Goal: Information Seeking & Learning: Compare options

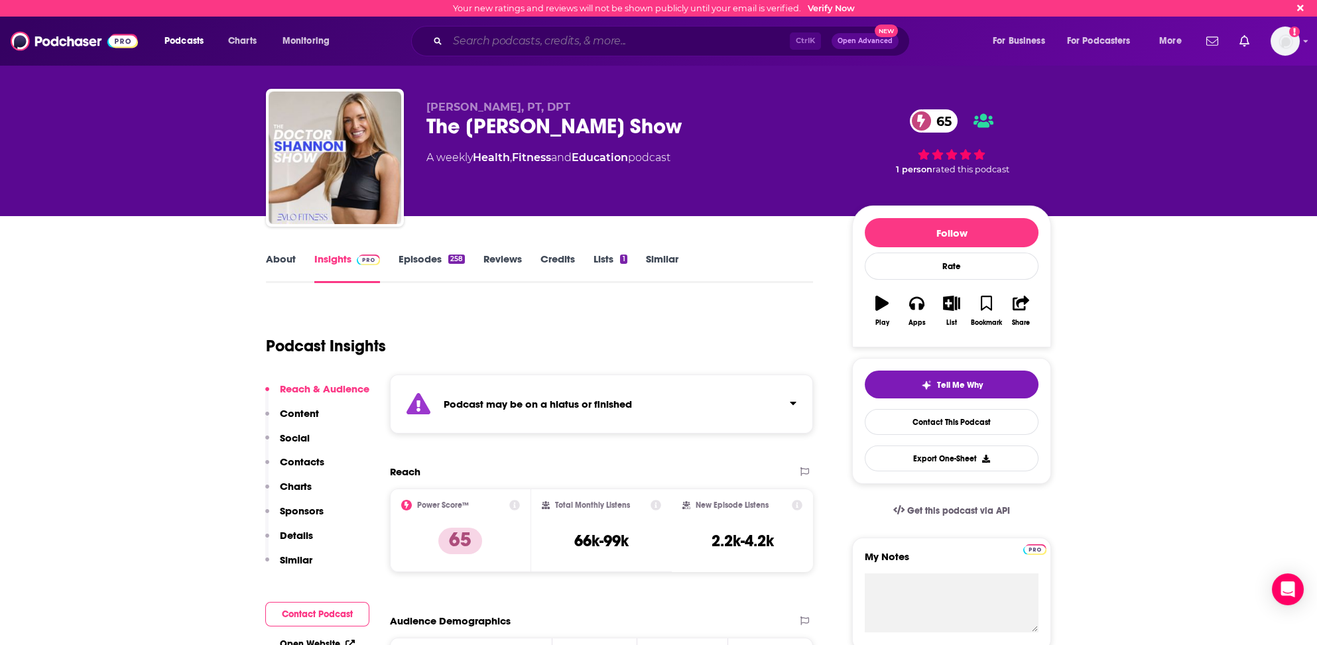
click at [544, 41] on input "Search podcasts, credits, & more..." at bounding box center [619, 41] width 342 height 21
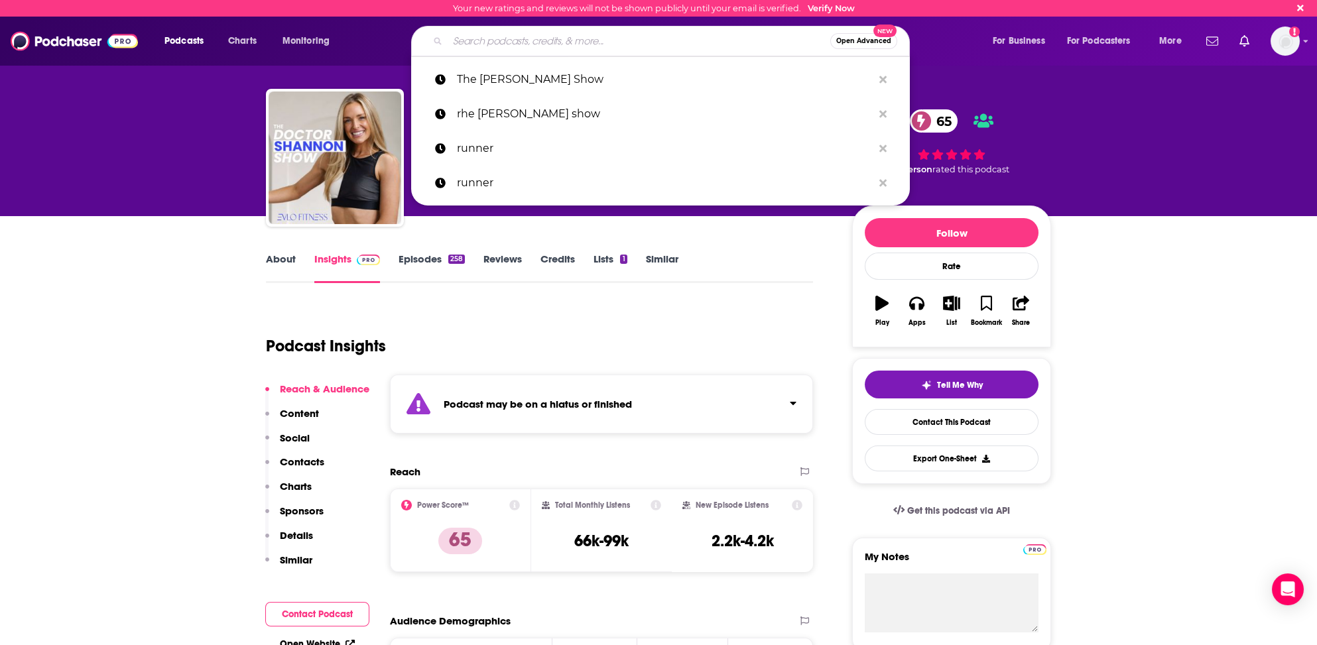
click at [472, 37] on input "Search podcasts, credits, & more..." at bounding box center [639, 41] width 383 height 21
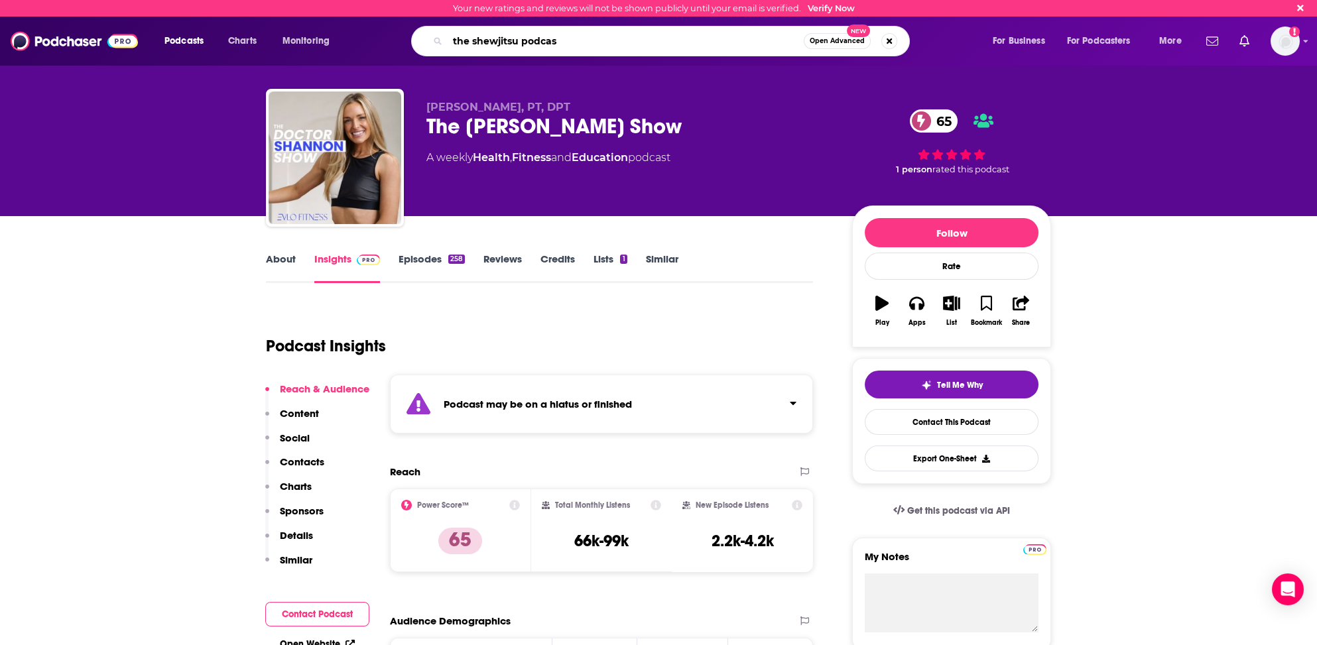
type input "the shewjitsu podcast"
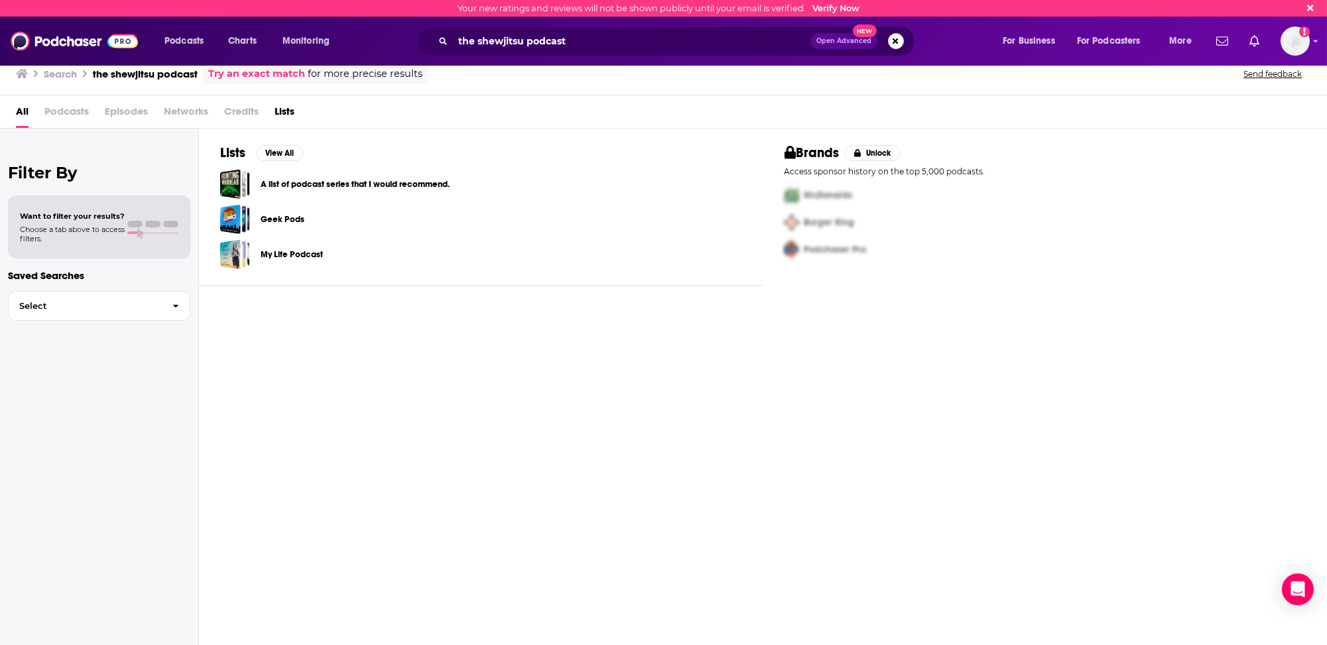
click at [68, 111] on span "Podcasts" at bounding box center [66, 114] width 44 height 27
click at [20, 35] on img at bounding box center [74, 41] width 127 height 25
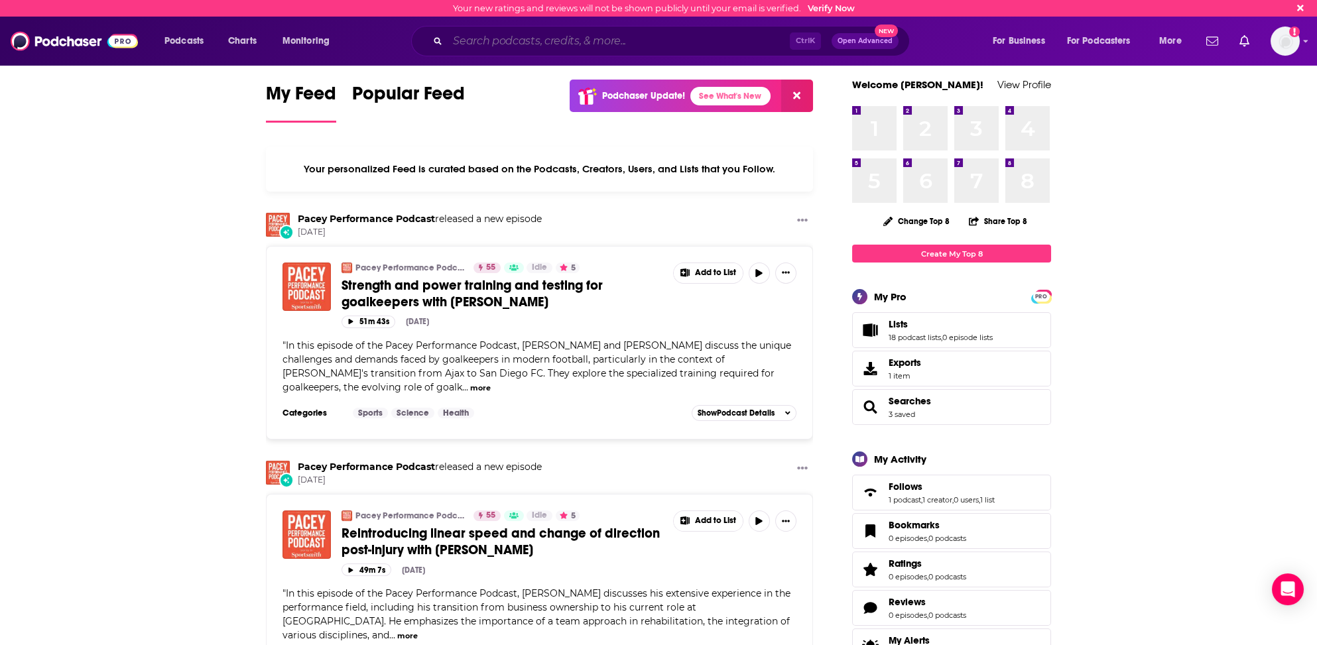
click at [492, 36] on input "Search podcasts, credits, & more..." at bounding box center [619, 41] width 342 height 21
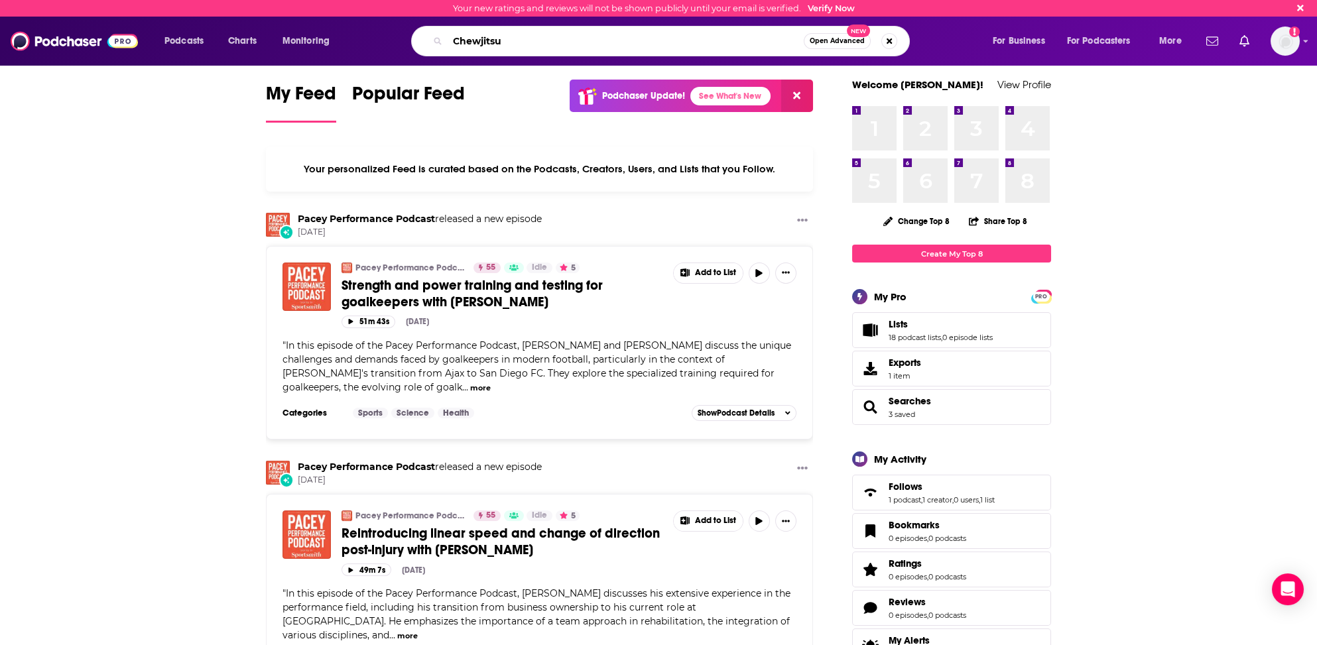
type input "Chewjitsu"
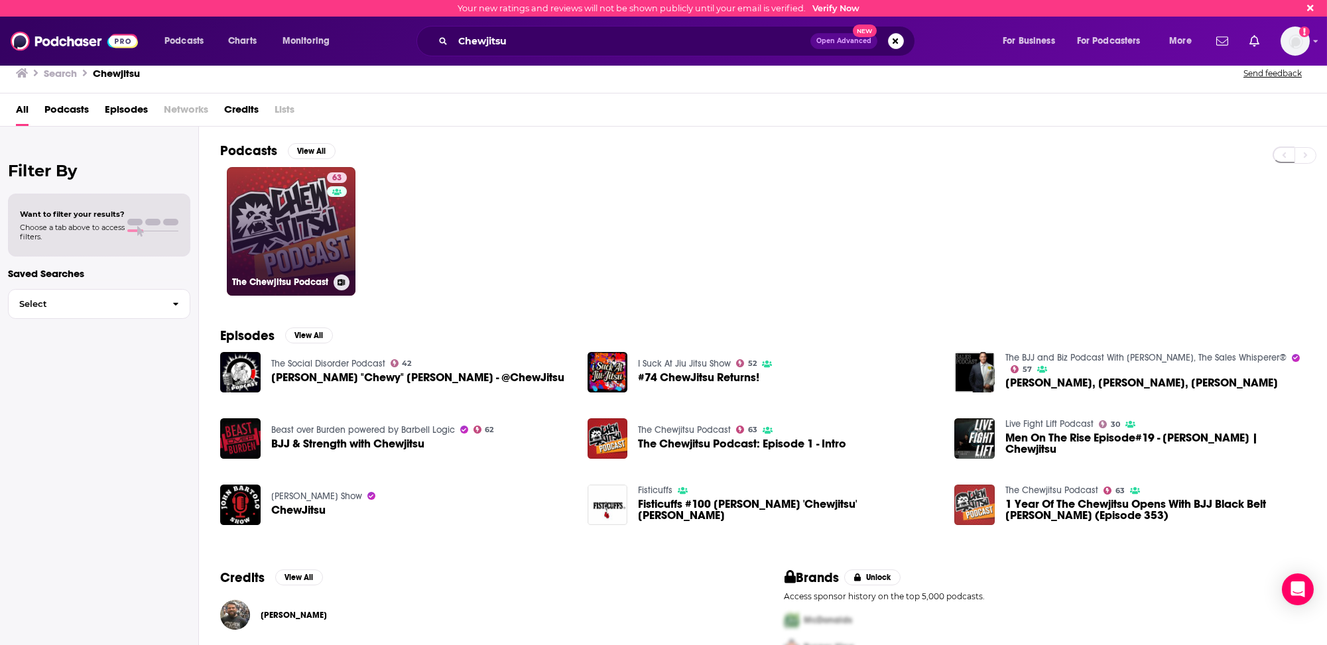
click at [303, 207] on link "63 The Chewjitsu Podcast" at bounding box center [291, 231] width 129 height 129
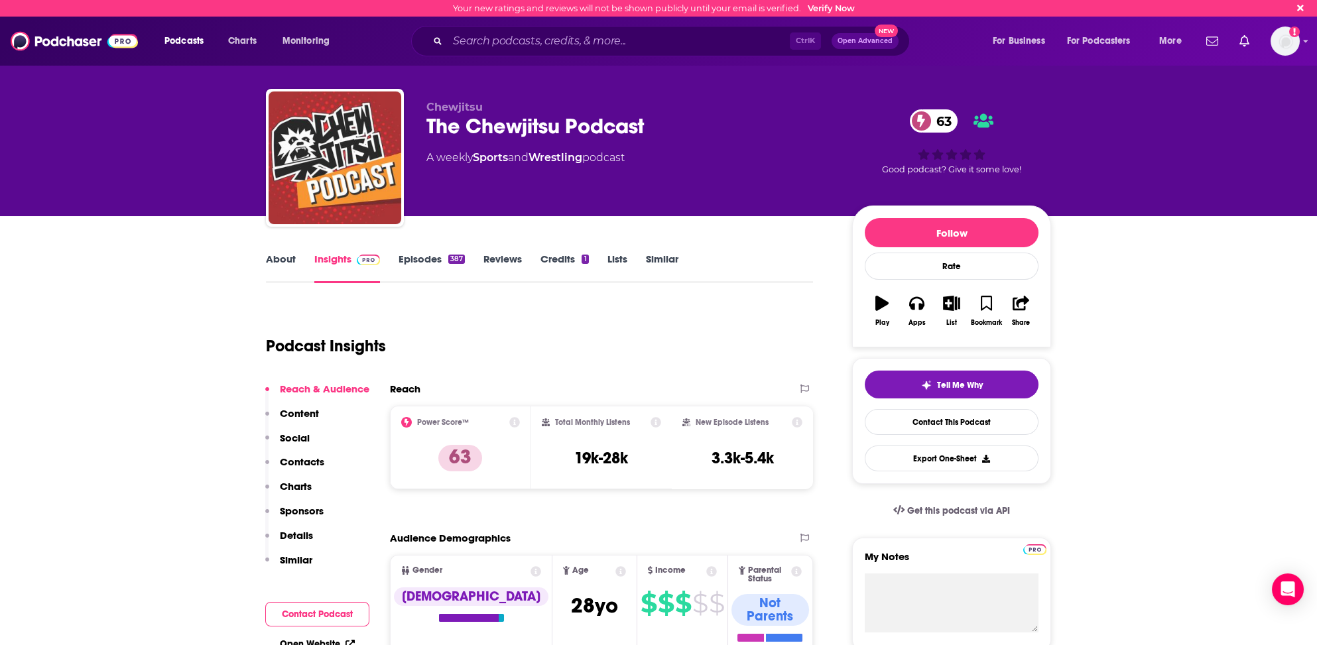
click at [657, 255] on link "Similar" at bounding box center [662, 268] width 33 height 31
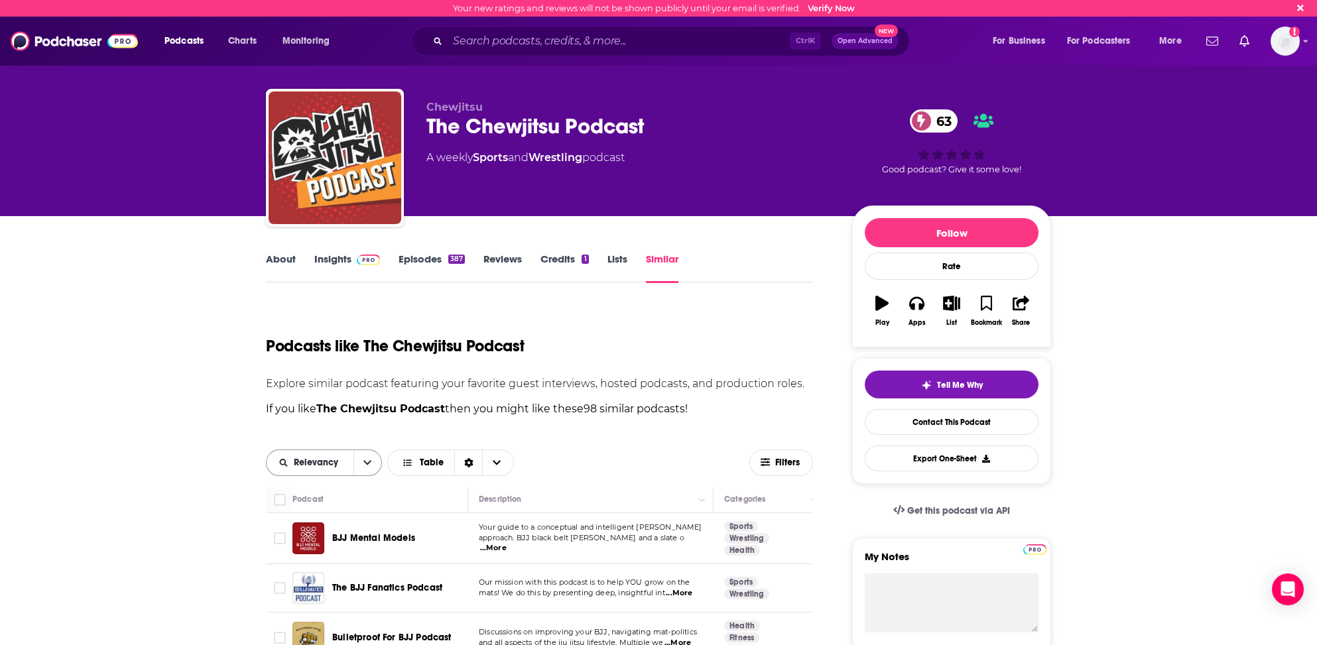
click at [324, 463] on span "Relevancy" at bounding box center [318, 462] width 49 height 9
click at [312, 551] on span "Power Score" at bounding box center [332, 554] width 78 height 7
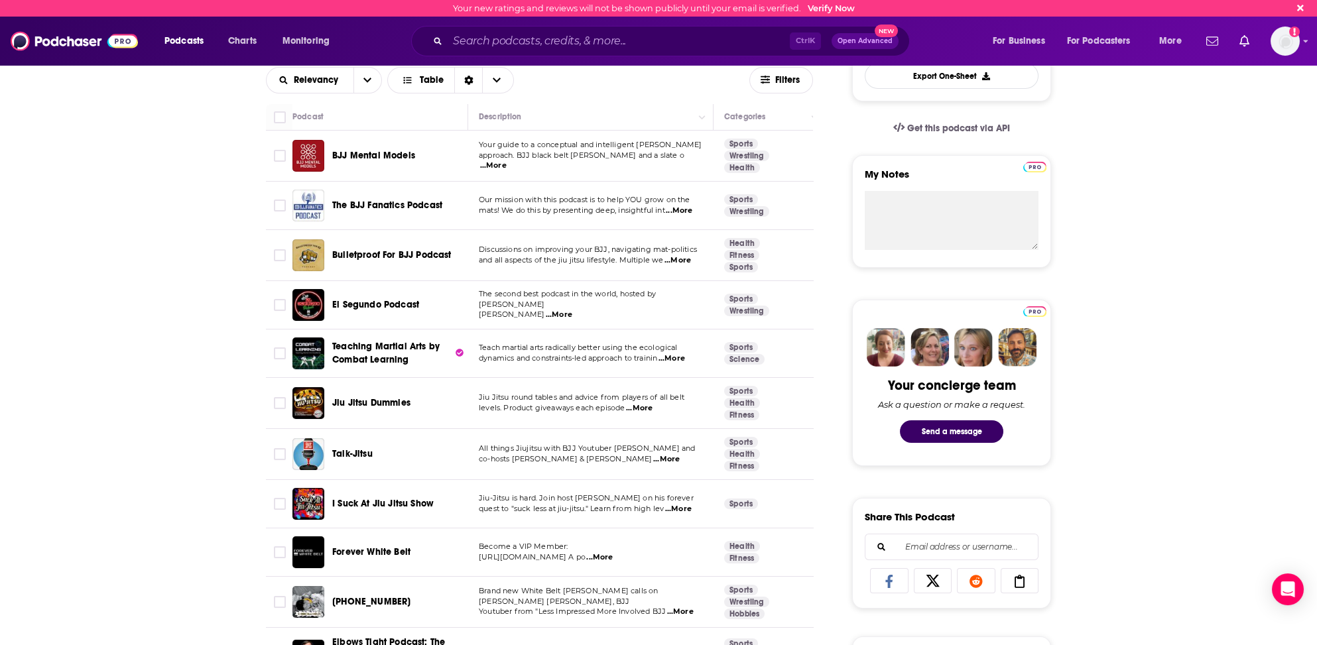
scroll to position [398, 0]
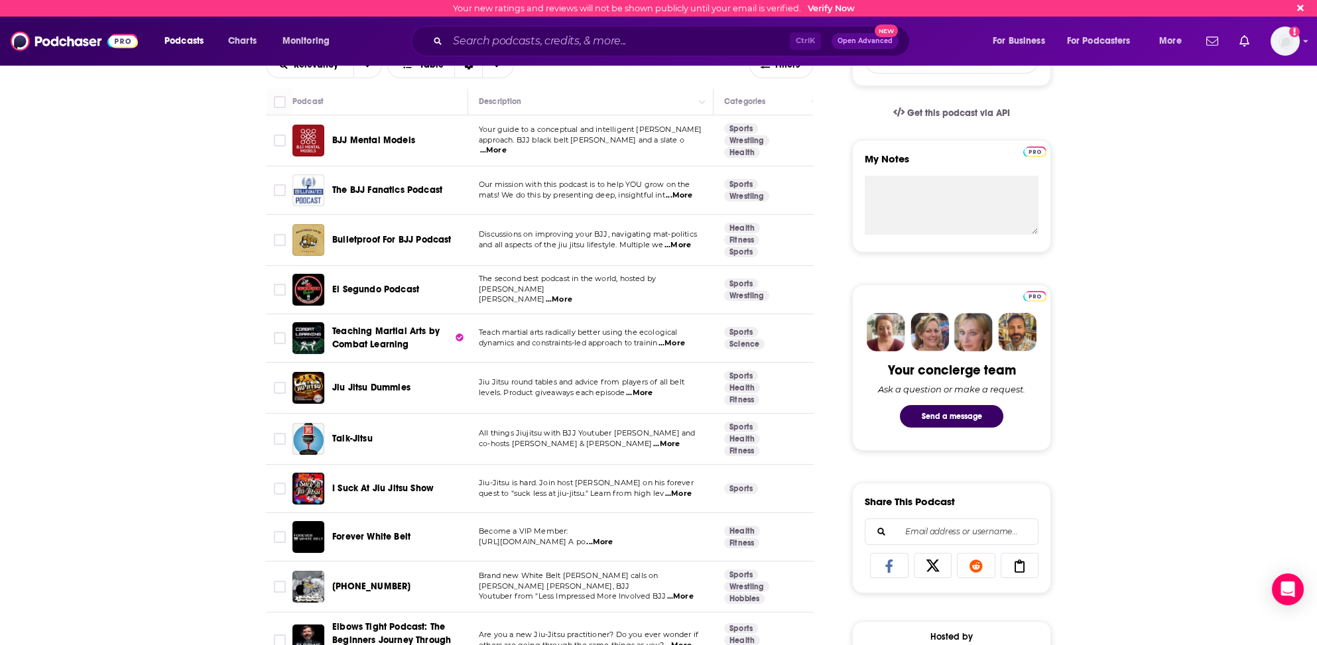
click at [546, 295] on span "...More" at bounding box center [559, 300] width 27 height 11
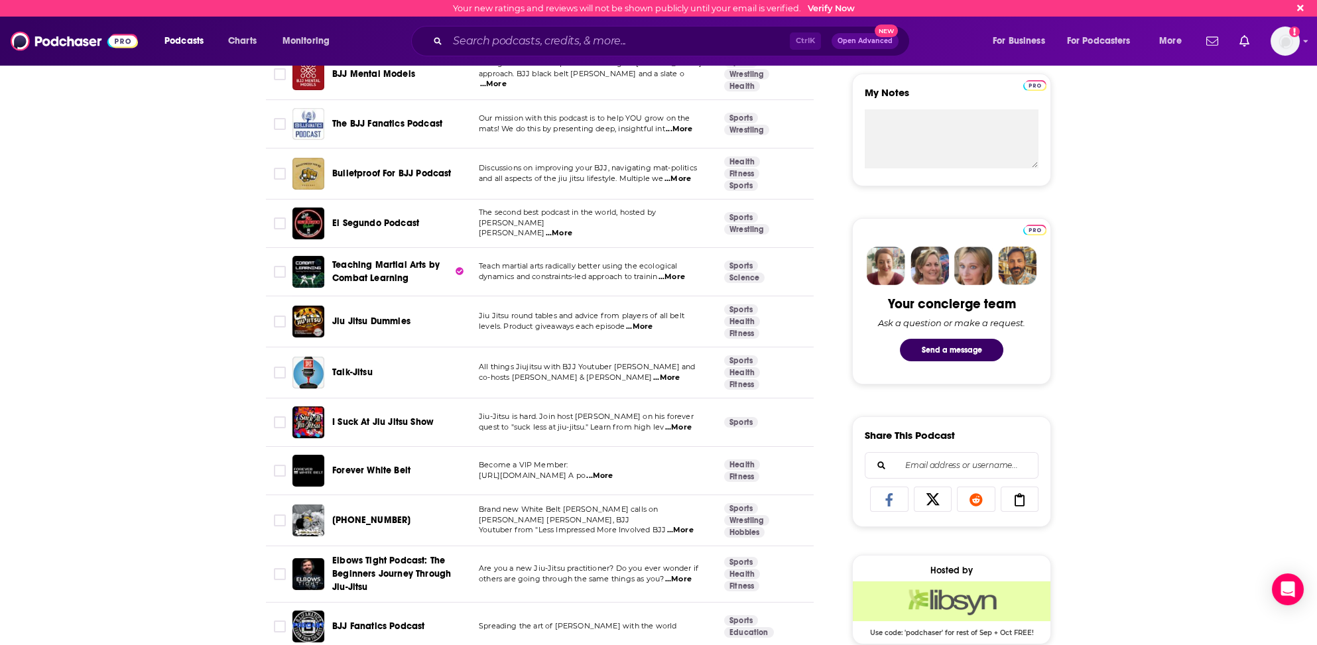
click at [645, 323] on span "...More" at bounding box center [639, 327] width 27 height 11
click at [678, 328] on p "levels. Product giveaways each episode ...More" at bounding box center [591, 327] width 224 height 11
click at [687, 328] on p "levels. Product giveaways each episode ...More" at bounding box center [591, 327] width 224 height 11
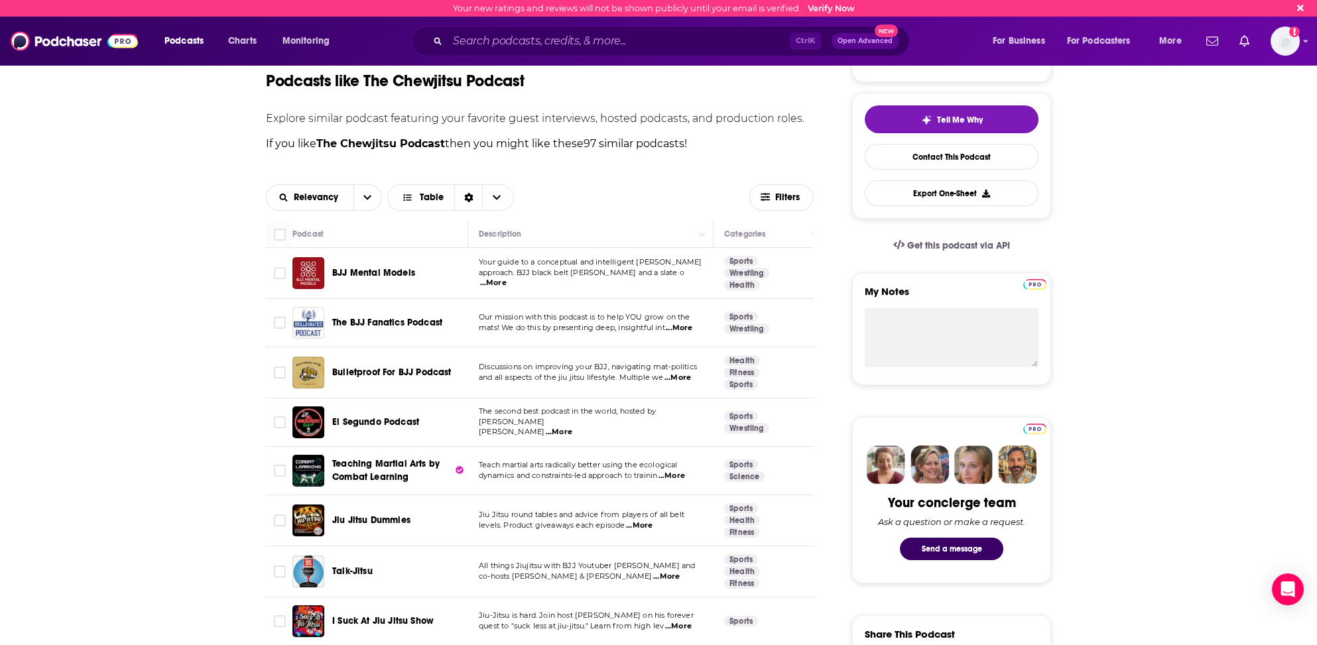
scroll to position [0, 0]
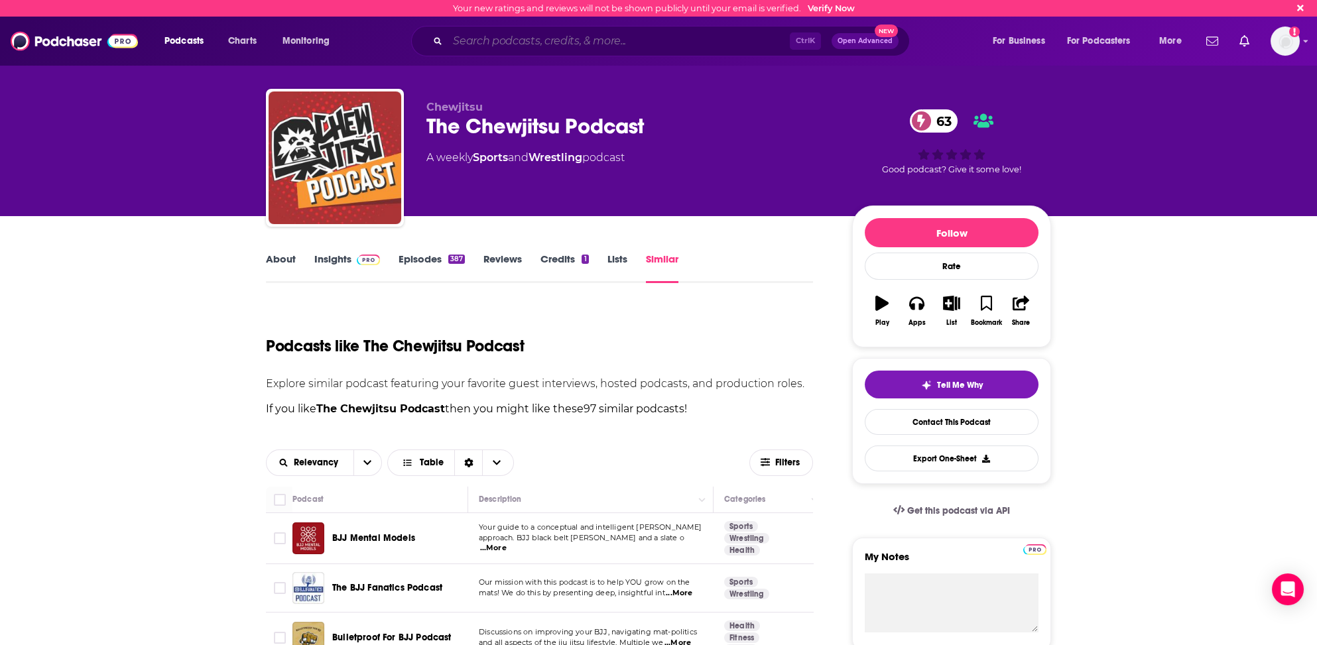
click at [488, 40] on input "Search podcasts, credits, & more..." at bounding box center [619, 41] width 342 height 21
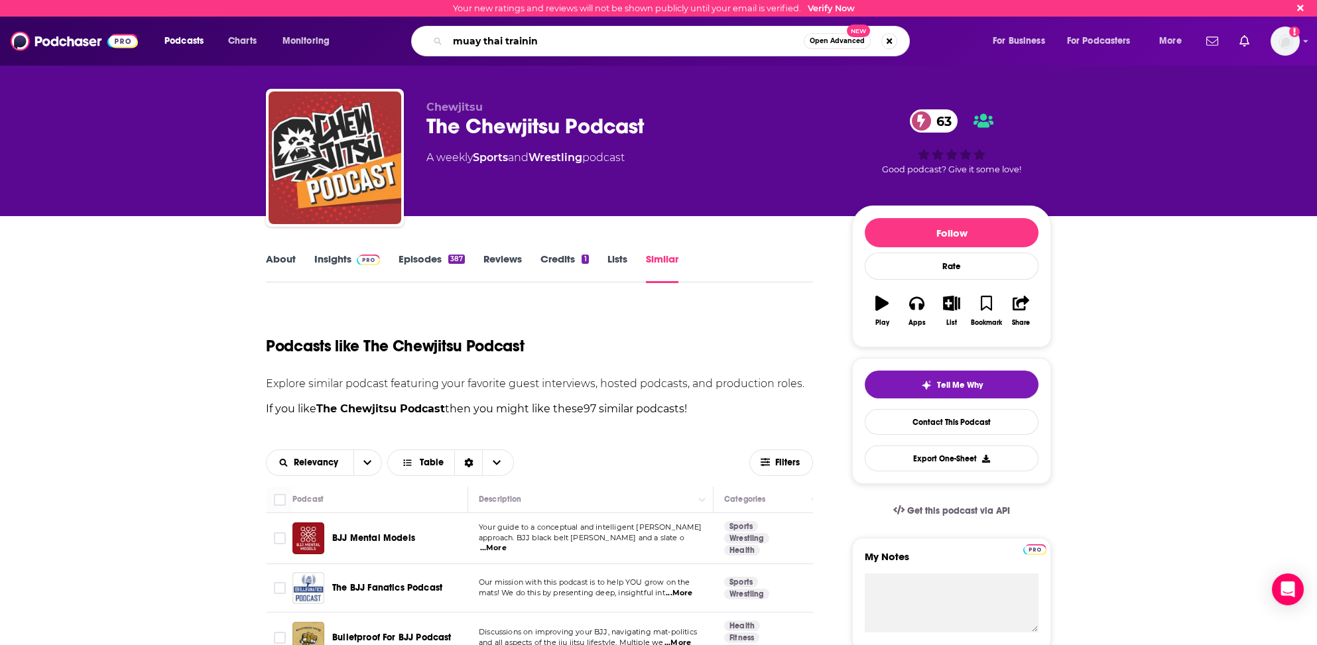
type input "muay thai training"
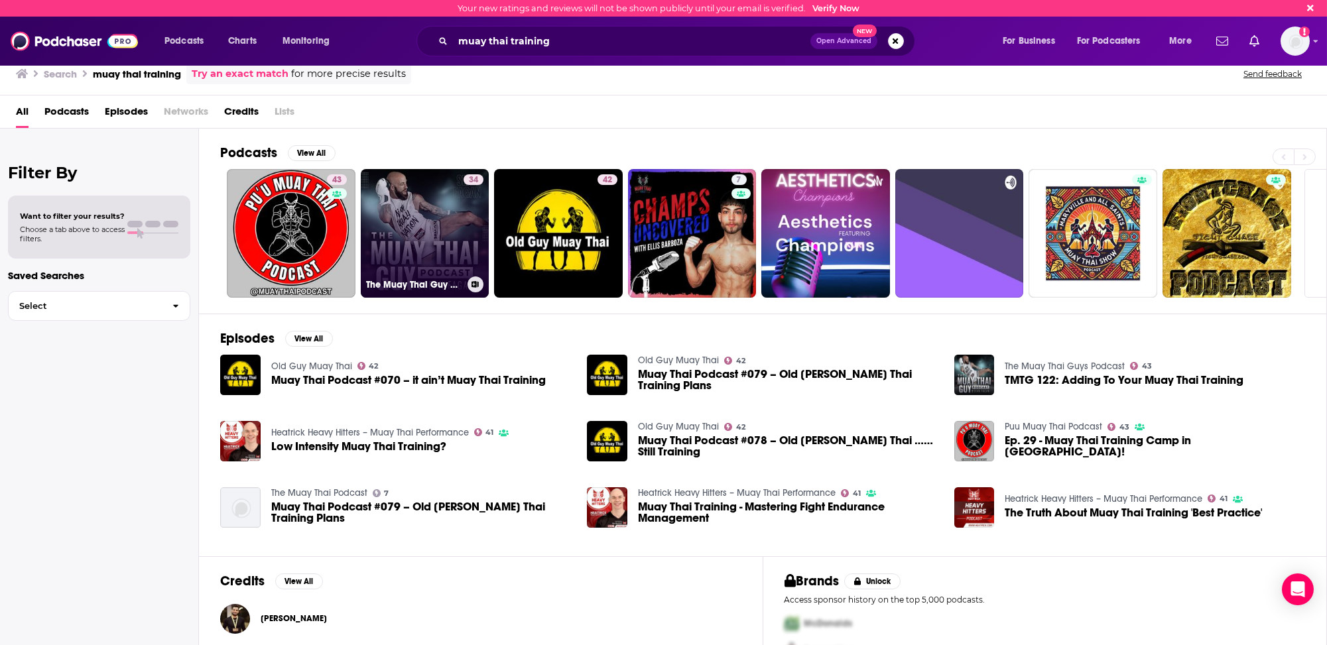
click at [460, 201] on link "34 The Muay Thai Guy Podcast" at bounding box center [425, 233] width 129 height 129
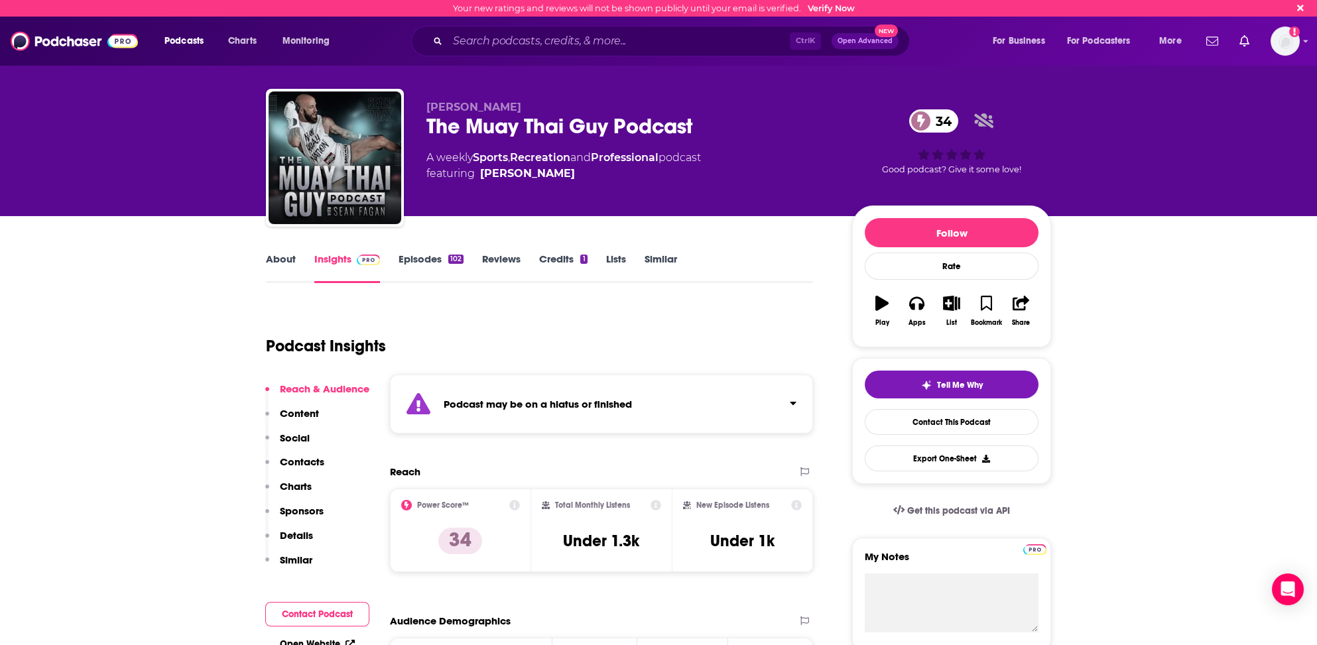
click at [663, 255] on link "Similar" at bounding box center [661, 268] width 33 height 31
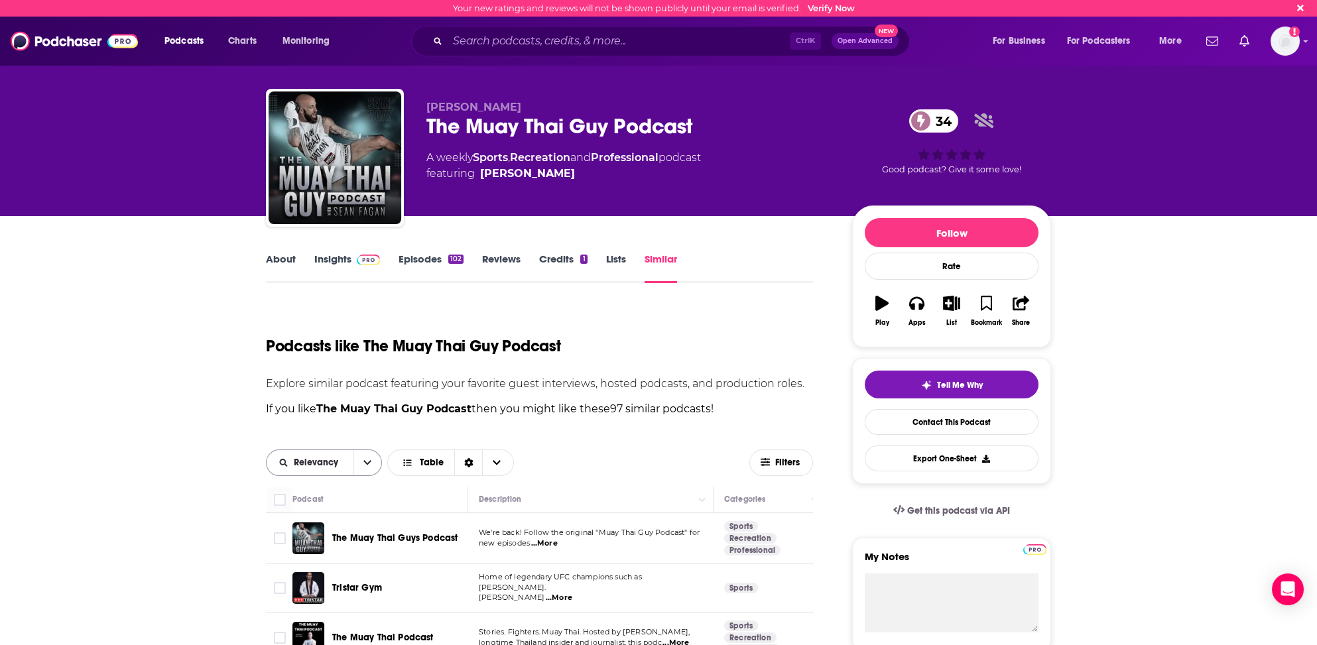
click at [313, 464] on span "Relevancy" at bounding box center [318, 462] width 49 height 9
click at [315, 555] on span "Power Score" at bounding box center [332, 554] width 78 height 7
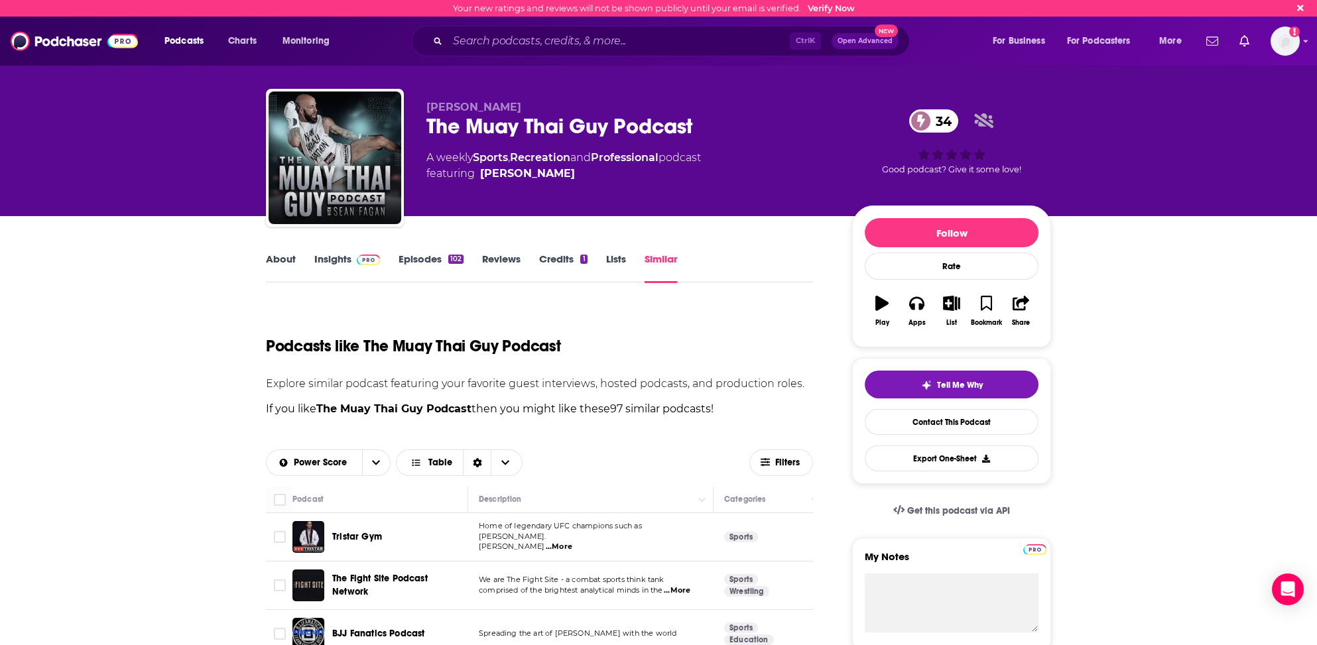
click at [546, 542] on span "...More" at bounding box center [559, 547] width 27 height 11
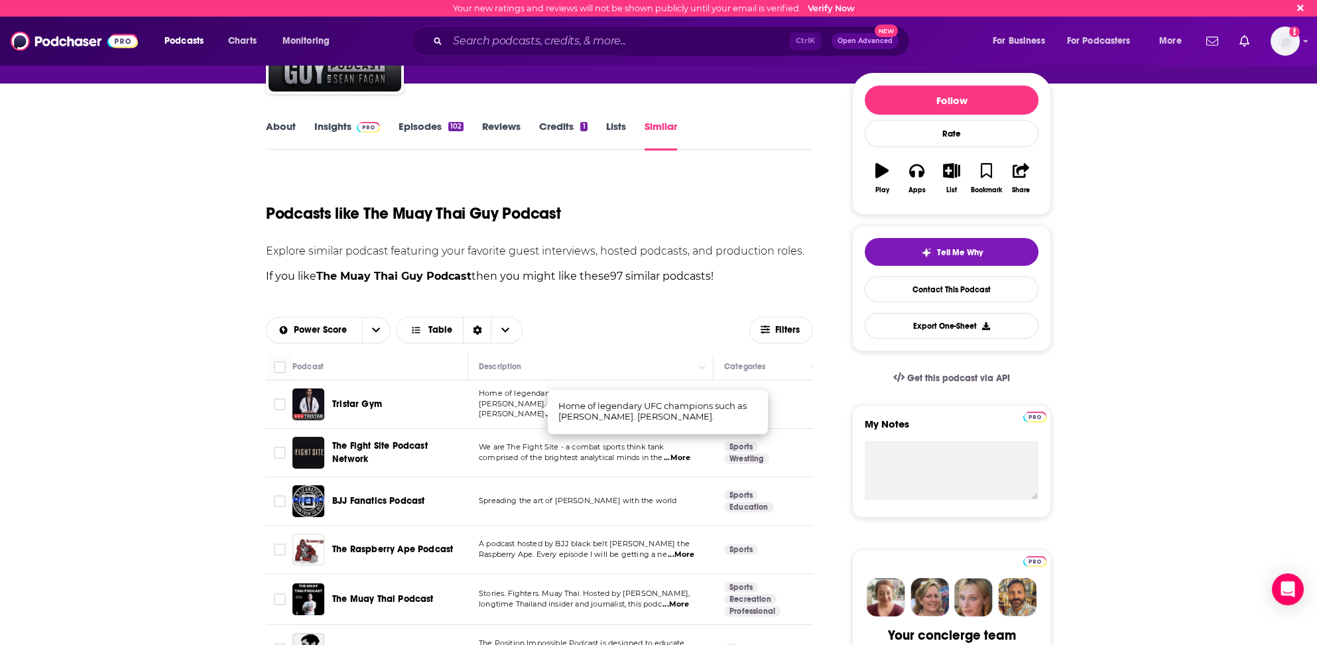
scroll to position [199, 0]
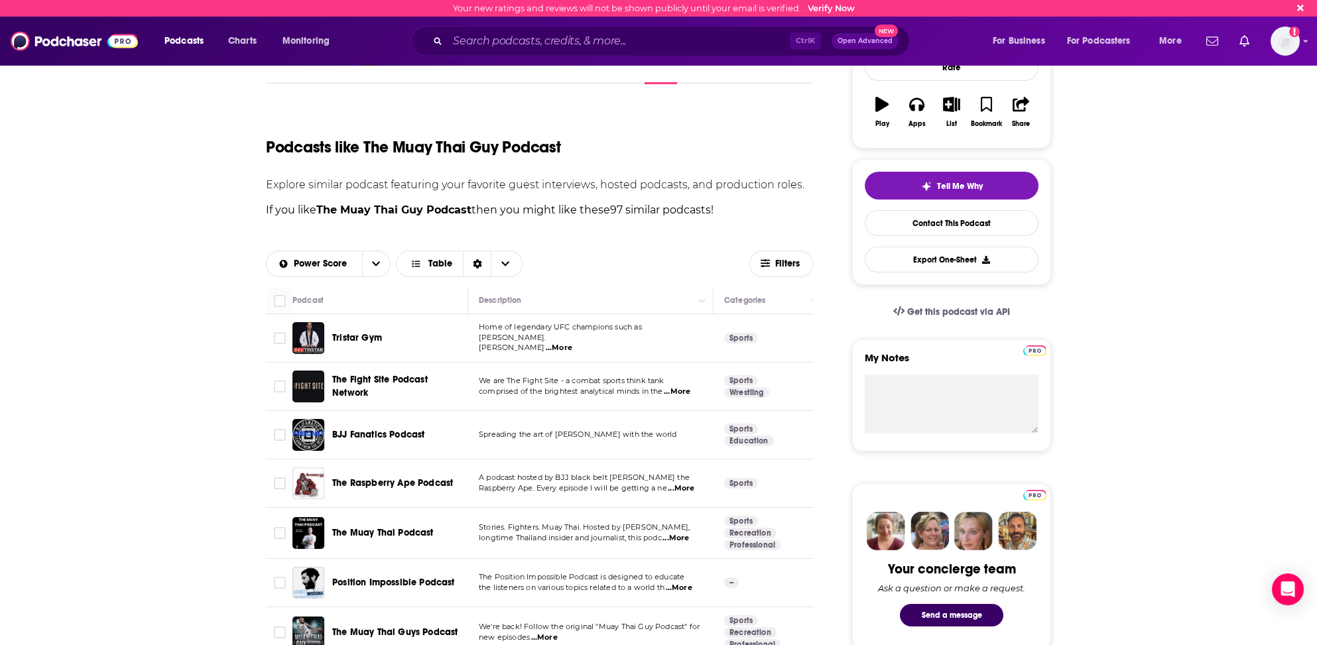
click at [689, 486] on span "...More" at bounding box center [681, 489] width 27 height 11
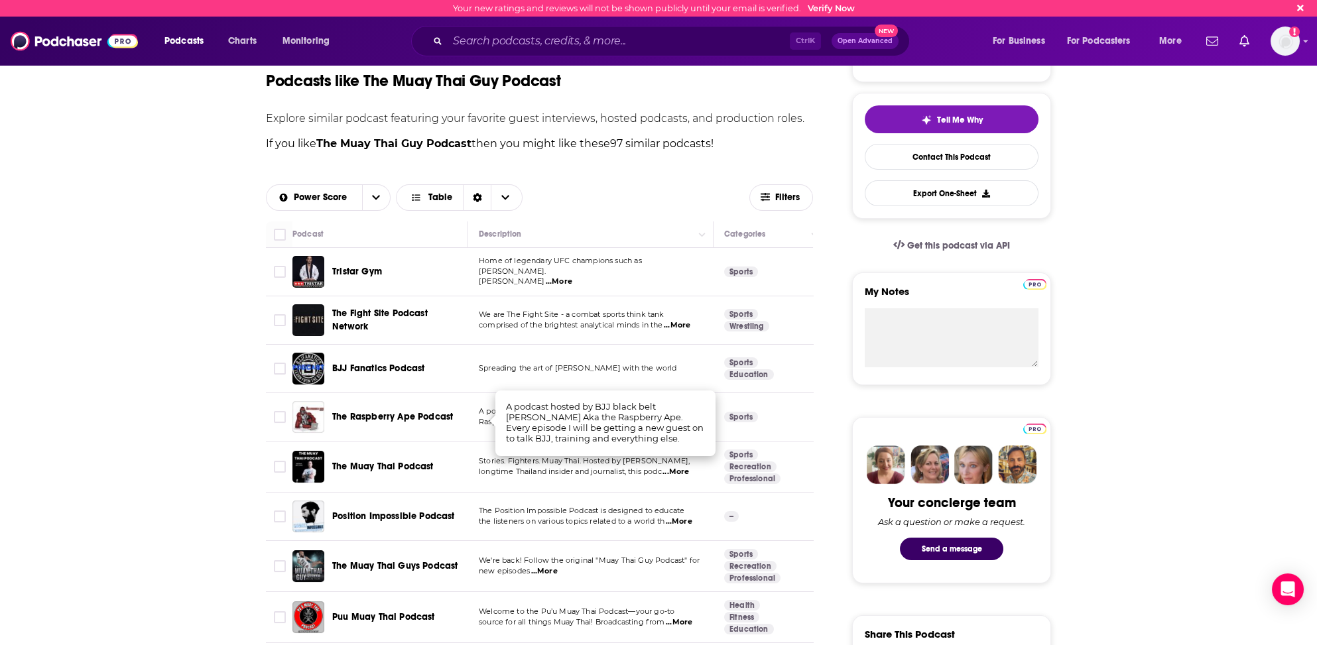
click at [689, 518] on span "...More" at bounding box center [679, 522] width 27 height 11
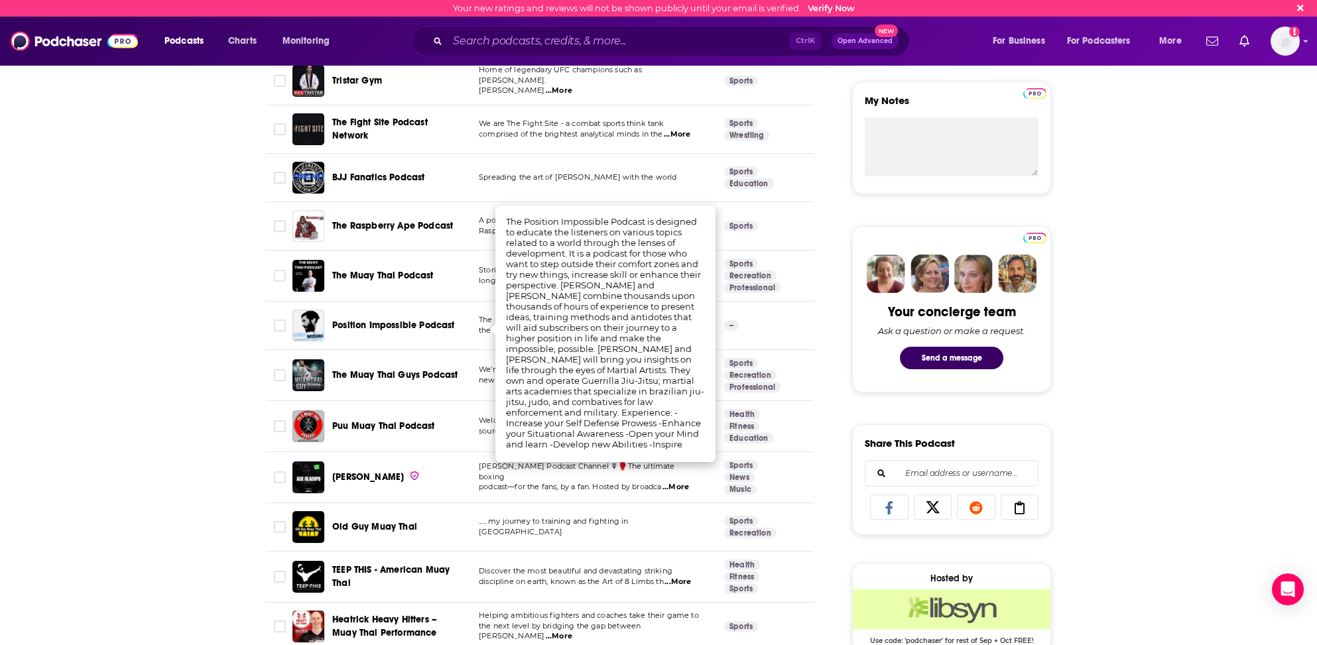
scroll to position [464, 0]
